Goal: Task Accomplishment & Management: Manage account settings

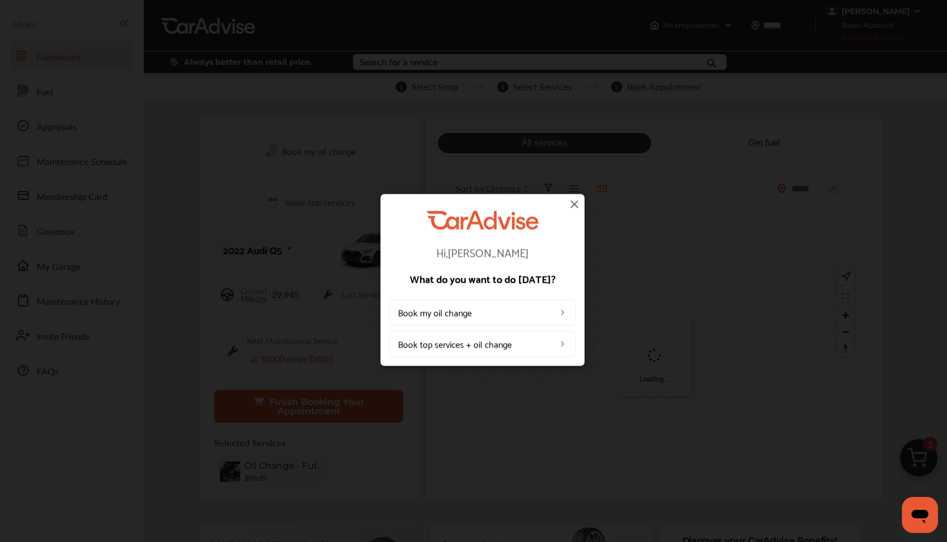
click at [579, 205] on img at bounding box center [575, 204] width 14 height 14
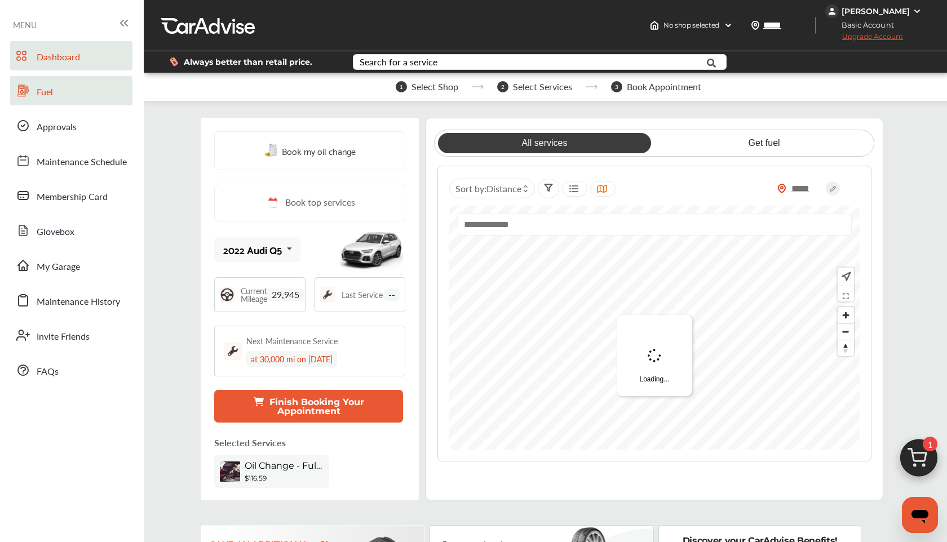
click at [71, 100] on link "Fuel" at bounding box center [71, 90] width 122 height 29
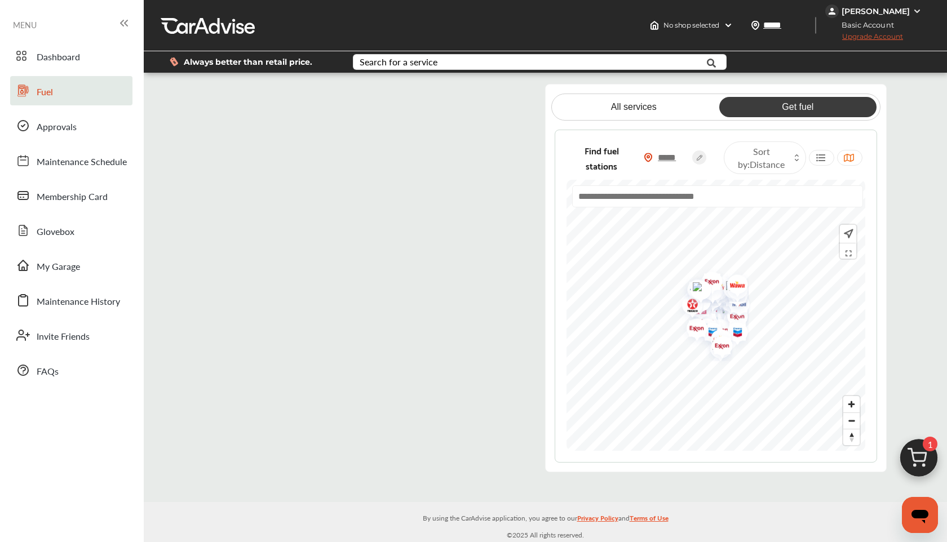
click at [461, 96] on flutter-view at bounding box center [365, 278] width 323 height 389
click at [360, 212] on flutter-view at bounding box center [365, 278] width 323 height 389
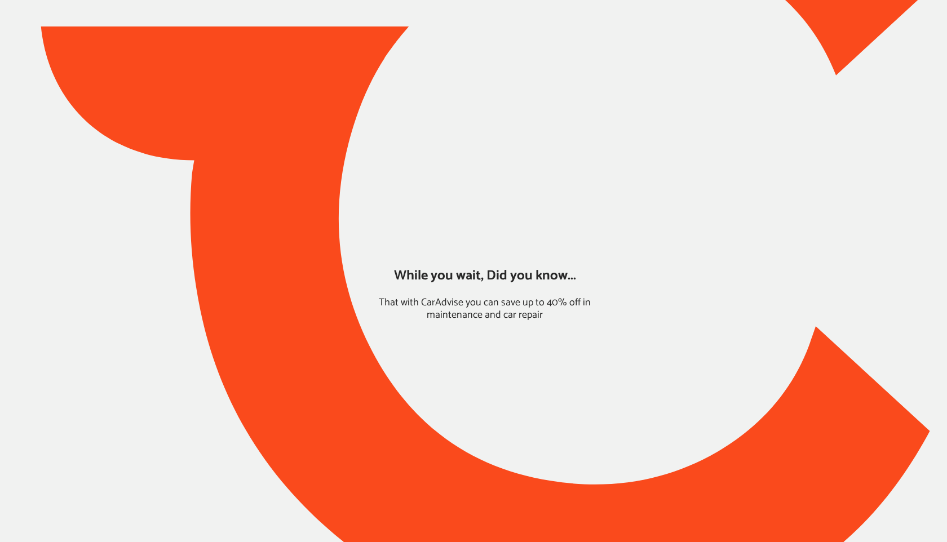
type input "*****"
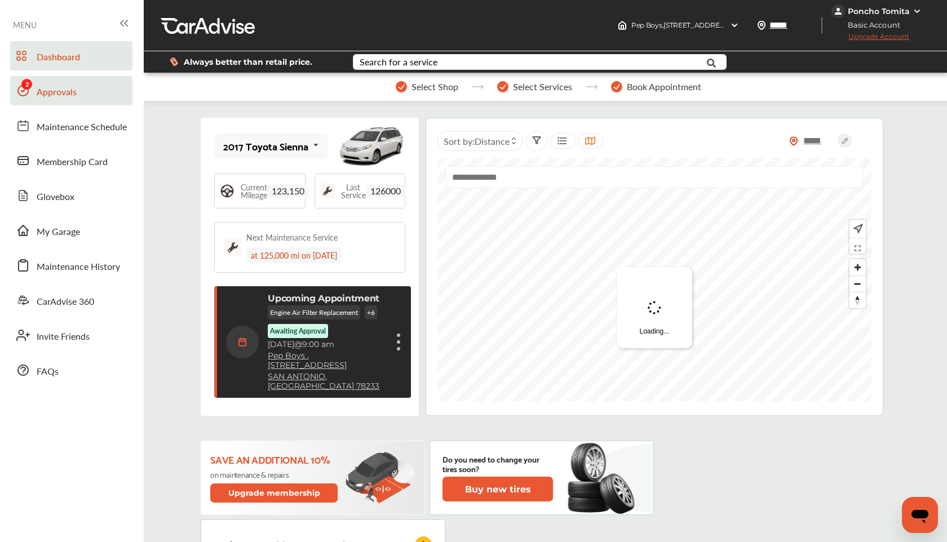
click at [84, 95] on link "Approvals" at bounding box center [71, 90] width 122 height 29
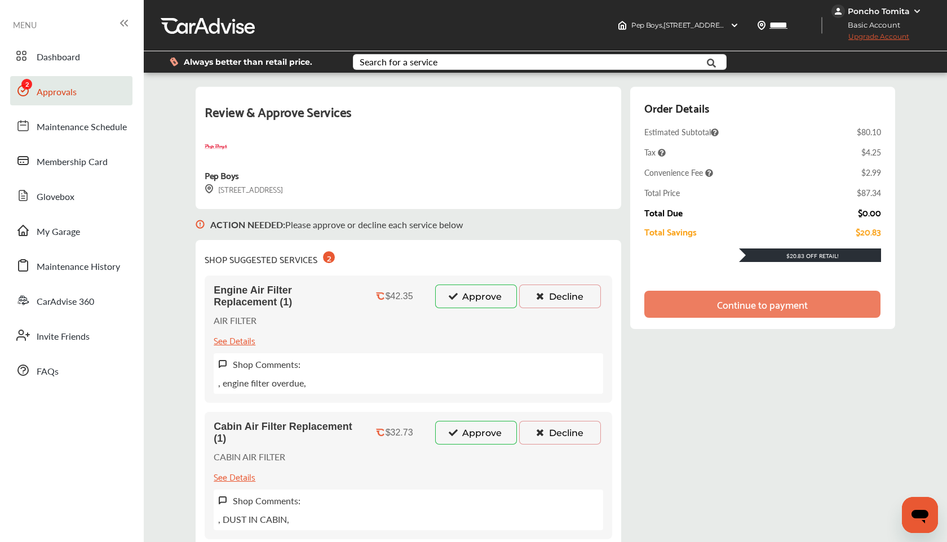
click at [476, 298] on button "Approve" at bounding box center [476, 297] width 82 height 24
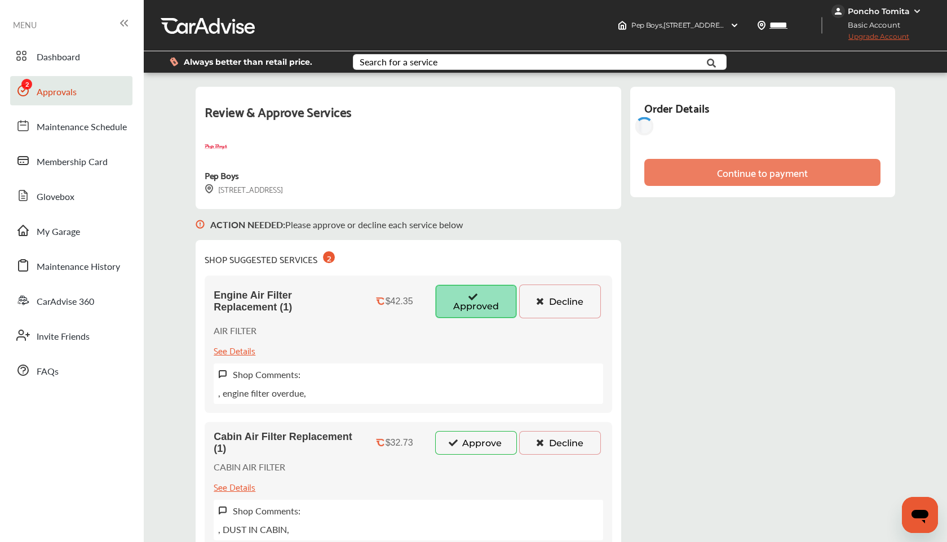
click at [472, 442] on button "Approve" at bounding box center [476, 443] width 82 height 24
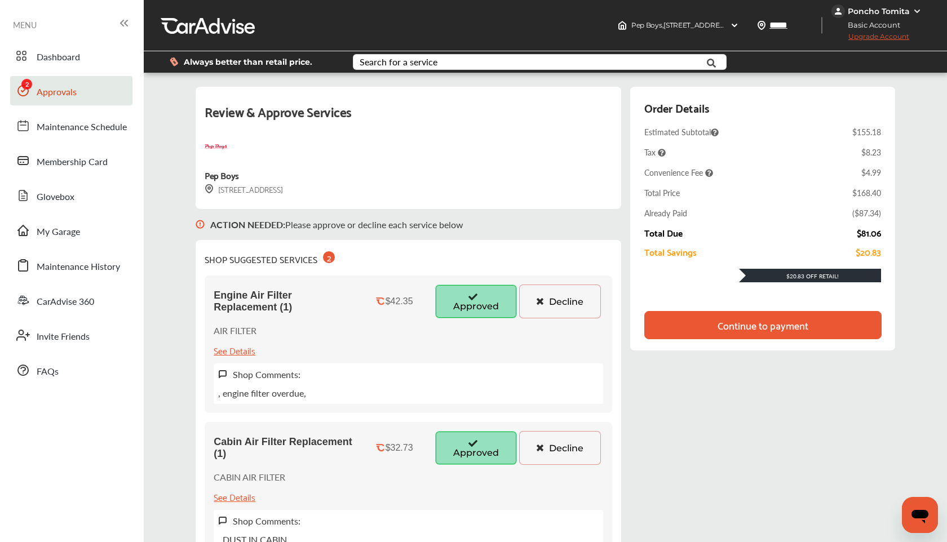
click at [694, 323] on div "Continue to payment" at bounding box center [763, 325] width 237 height 28
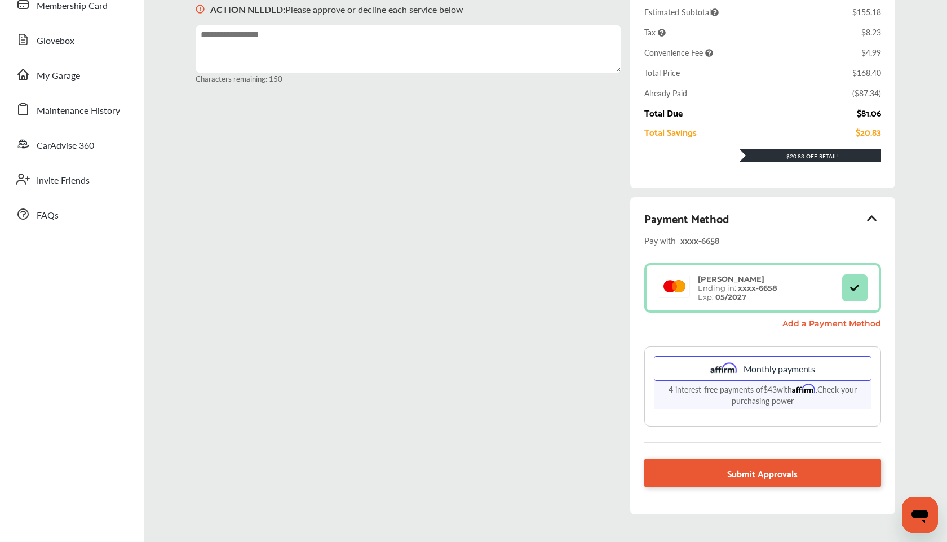
scroll to position [168, 0]
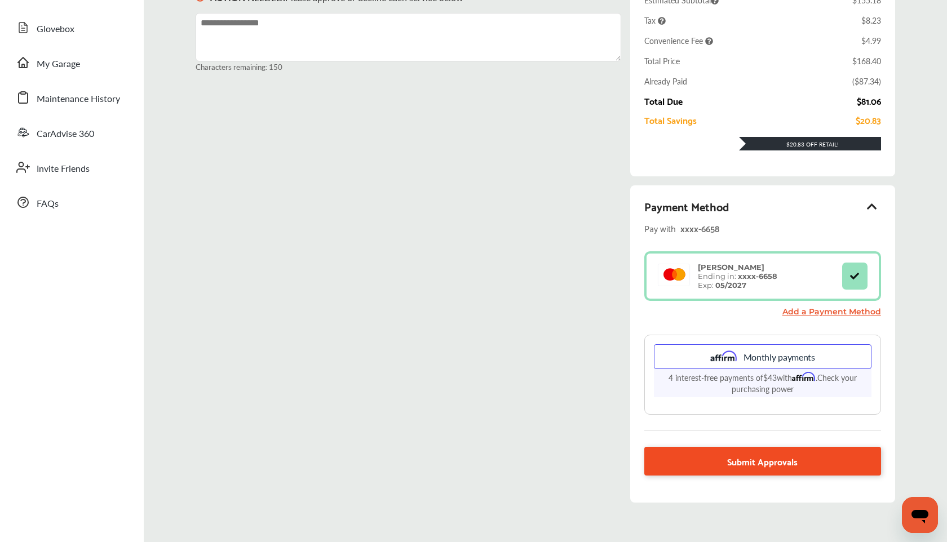
click at [762, 462] on span "Submit Approvals" at bounding box center [762, 461] width 70 height 15
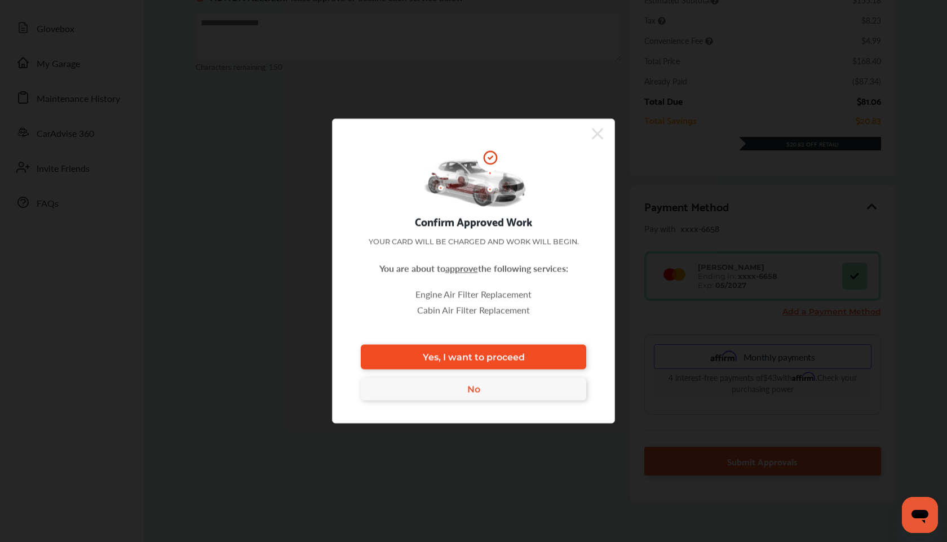
click at [530, 347] on link "Yes, I want to proceed" at bounding box center [474, 357] width 226 height 25
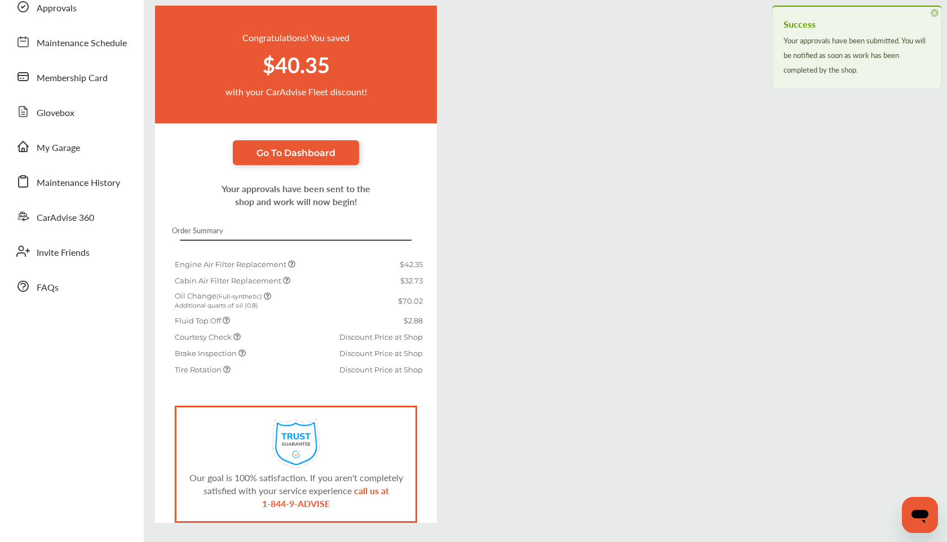
scroll to position [123, 0]
